Goal: Information Seeking & Learning: Learn about a topic

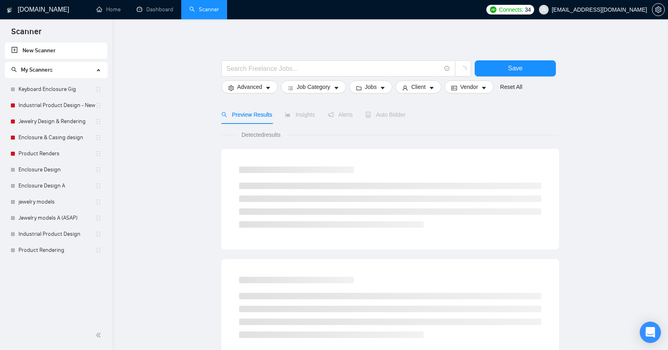
click at [646, 330] on div "Open Intercom Messenger" at bounding box center [650, 332] width 21 height 21
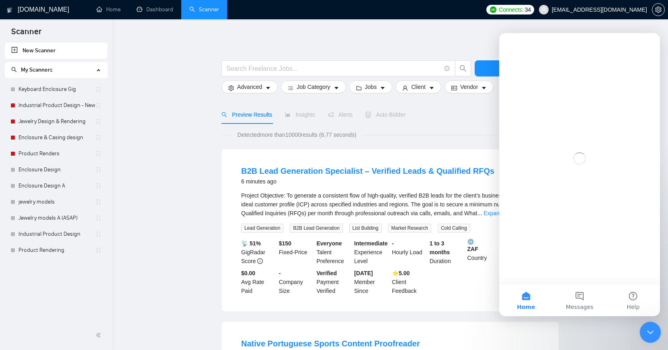
click at [644, 333] on div "Close Intercom Messenger" at bounding box center [649, 330] width 19 height 19
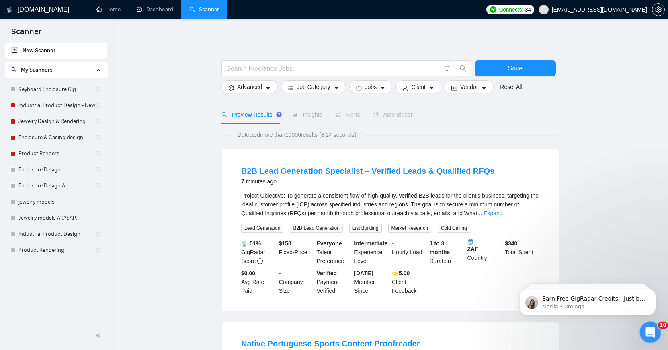
click at [648, 330] on icon "Open Intercom Messenger" at bounding box center [649, 330] width 13 height 13
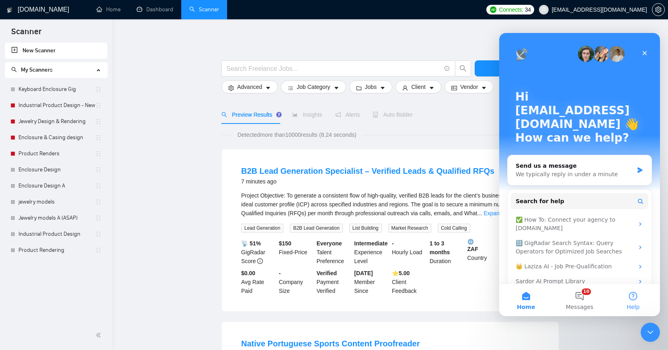
click at [630, 301] on button "Help" at bounding box center [633, 300] width 53 height 32
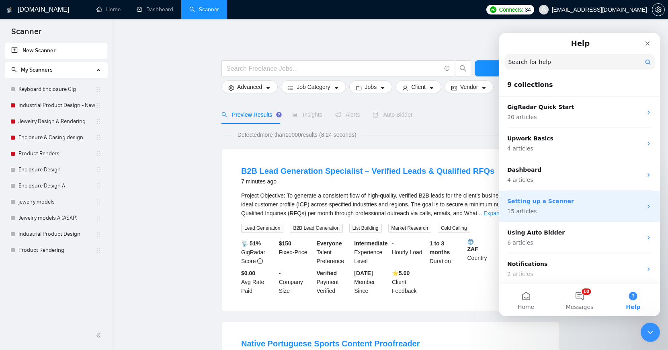
click at [562, 207] on div "Setting up a Scanner 15 articles" at bounding box center [574, 206] width 135 height 18
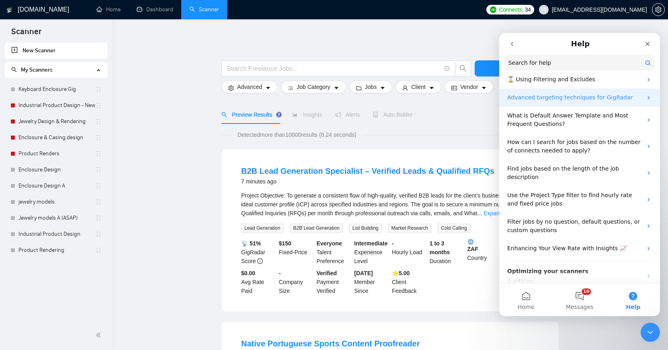
scroll to position [129, 0]
click at [524, 289] on button "Home" at bounding box center [525, 300] width 53 height 32
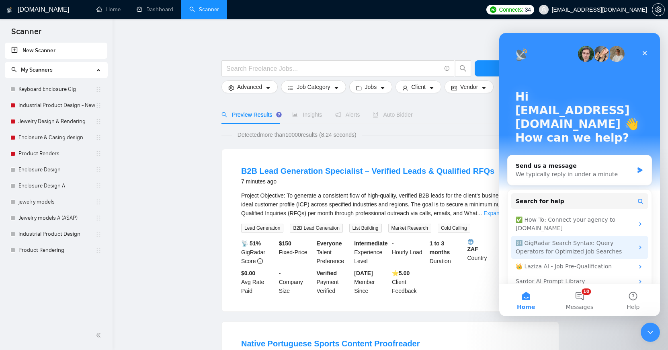
click at [573, 239] on div "🔠 GigRadar Search Syntax: Query Operators for Optimized Job Searches" at bounding box center [575, 247] width 118 height 17
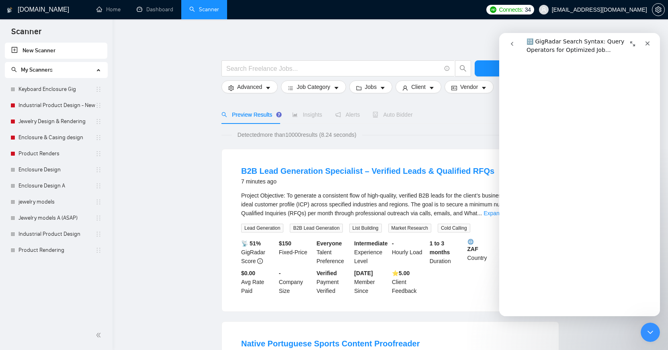
scroll to position [2639, 0]
